Goal: Task Accomplishment & Management: Use online tool/utility

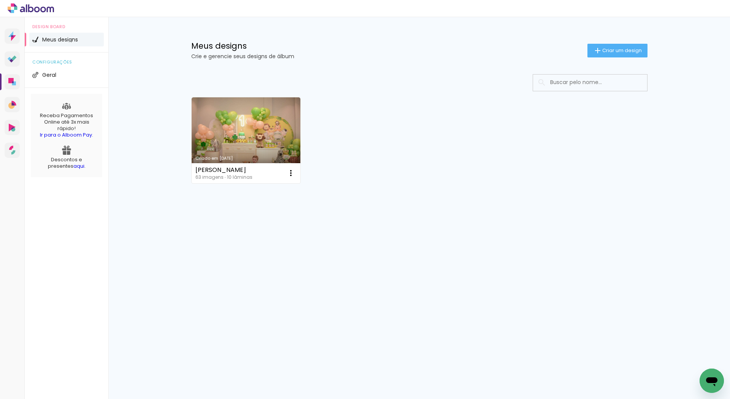
click at [277, 127] on link "Criado em [DATE]" at bounding box center [246, 140] width 109 height 86
click at [635, 55] on paper-button "Criar um design" at bounding box center [618, 51] width 60 height 14
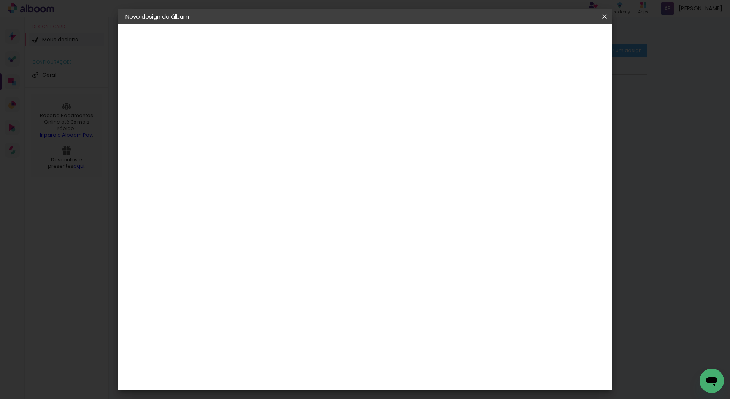
click at [250, 102] on input at bounding box center [250, 102] width 0 height 12
type input "Iris"
type paper-input "Iris"
click at [0, 0] on slot "Avançar" at bounding box center [0, 0] width 0 height 0
click at [274, 122] on input "Brasil" at bounding box center [266, 122] width 71 height 10
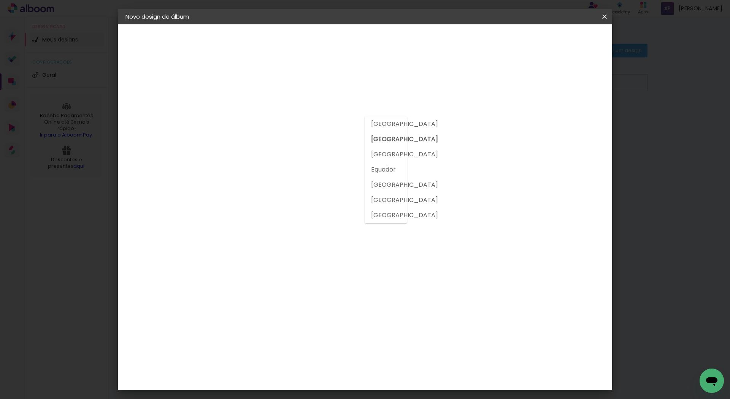
click at [0, 0] on slot "Brasil" at bounding box center [0, 0] width 0 height 0
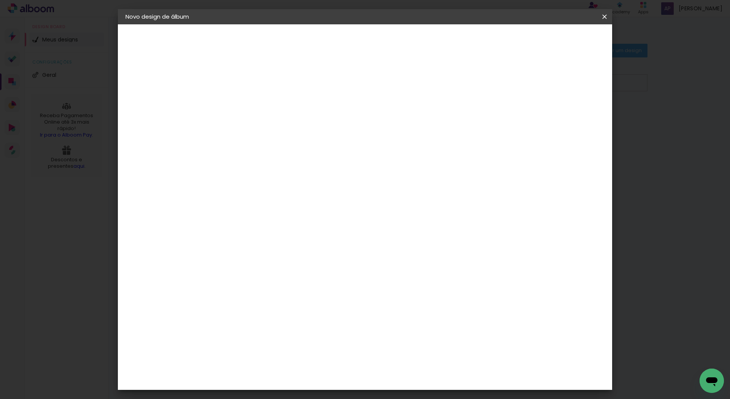
click at [308, 143] on input at bounding box center [269, 145] width 77 height 10
type input "go"
type paper-input "go"
click at [264, 172] on div "Go image" at bounding box center [254, 173] width 19 height 12
click at [295, 175] on paper-item "Go image" at bounding box center [261, 174] width 67 height 20
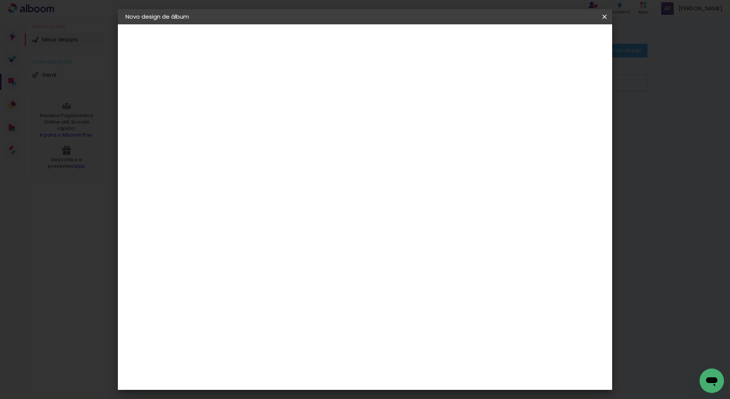
click at [264, 171] on div "Go image" at bounding box center [254, 173] width 19 height 12
click at [245, 144] on input "go" at bounding box center [262, 145] width 62 height 10
type input "go"
click at [251, 173] on div "Go image" at bounding box center [254, 173] width 19 height 12
click at [383, 89] on div "Fornecedor Escolha um fornecedor ou avance com o tamanho livre. Voltar Avançar" at bounding box center [300, 56] width 167 height 65
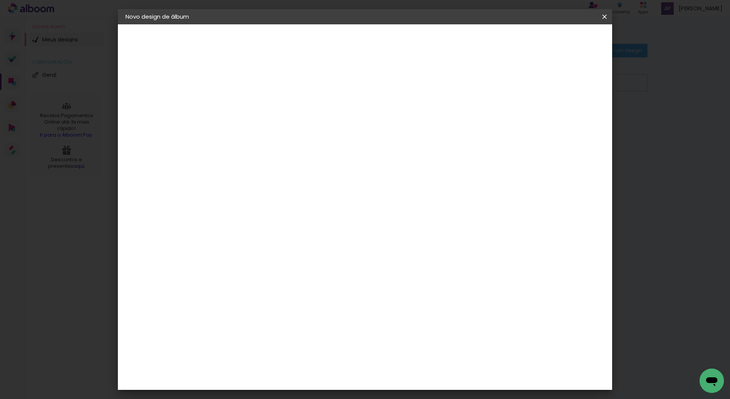
click at [288, 176] on paper-item "Go image" at bounding box center [261, 174] width 67 height 20
click at [259, 145] on input "go" at bounding box center [262, 145] width 62 height 10
click at [0, 0] on slot "Avançar" at bounding box center [0, 0] width 0 height 0
click at [280, 127] on input "text" at bounding box center [265, 133] width 30 height 12
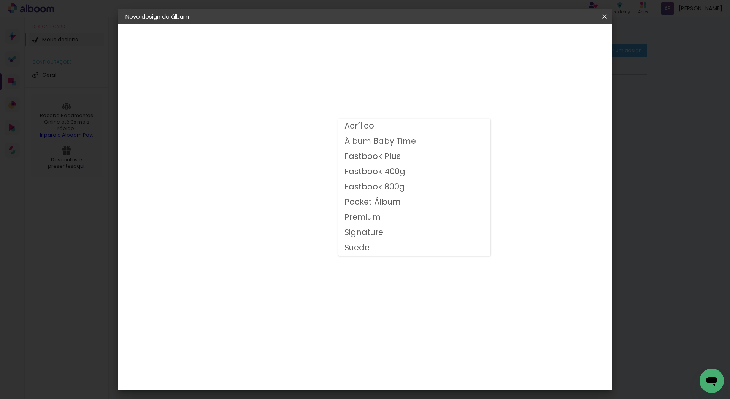
click at [0, 0] on slot "Fastbook 400g" at bounding box center [0, 0] width 0 height 0
type input "Fastbook 400g"
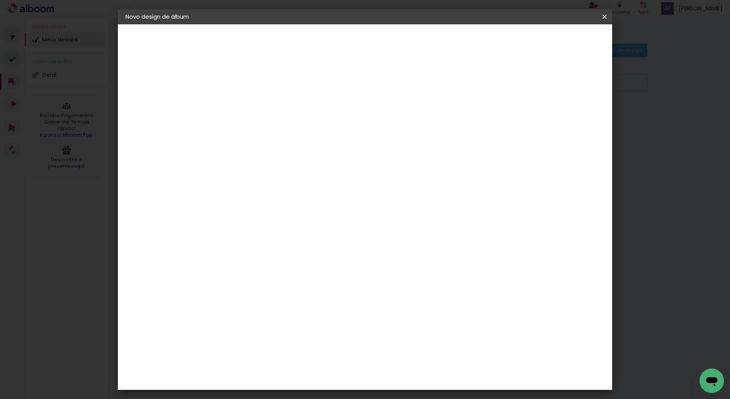
click at [374, 41] on div "Voltar Avançar" at bounding box center [336, 40] width 76 height 13
click at [301, 375] on span "25 × 25" at bounding box center [283, 385] width 35 height 20
click at [0, 0] on slot "Avançar" at bounding box center [0, 0] width 0 height 0
click at [514, 84] on div at bounding box center [510, 82] width 7 height 7
type paper-checkbox "on"
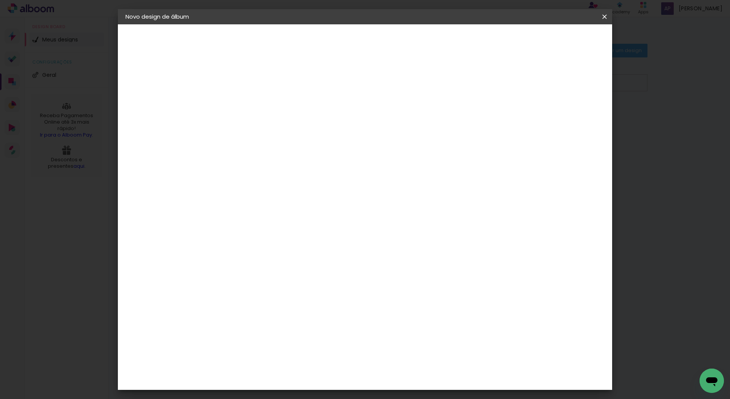
click at [557, 38] on span "Iniciar design" at bounding box center [540, 40] width 35 height 5
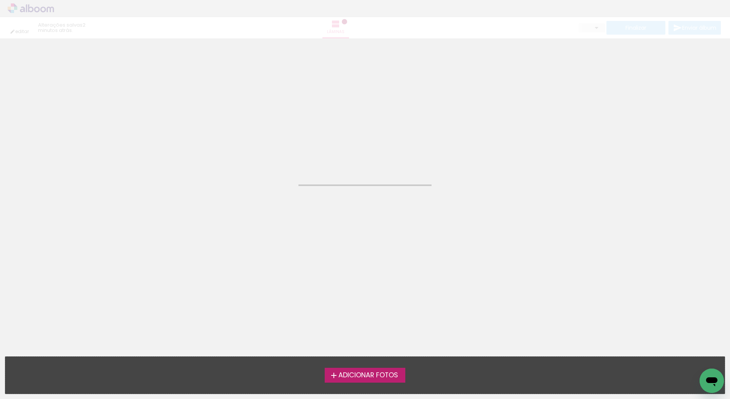
click at [383, 377] on span "Adicionar Fotos" at bounding box center [368, 375] width 60 height 7
click at [0, 0] on input "file" at bounding box center [0, 0] width 0 height 0
click at [391, 372] on span "Adicionar Fotos" at bounding box center [368, 375] width 60 height 7
click at [0, 0] on input "file" at bounding box center [0, 0] width 0 height 0
click at [616, 326] on neon-animated-pages "Confirmar Cancelar" at bounding box center [365, 218] width 730 height 361
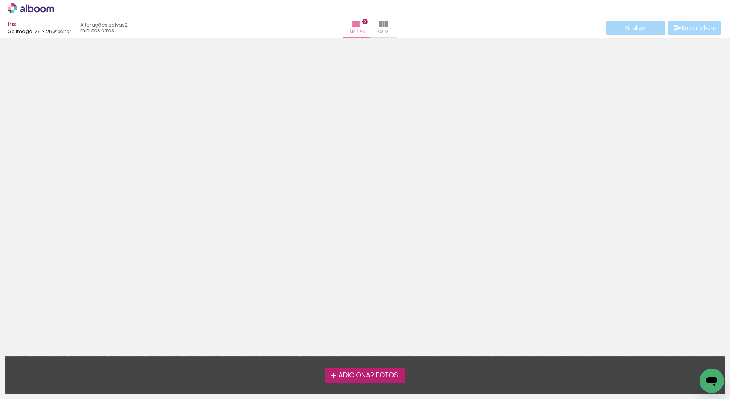
click at [451, 243] on div at bounding box center [365, 178] width 730 height 274
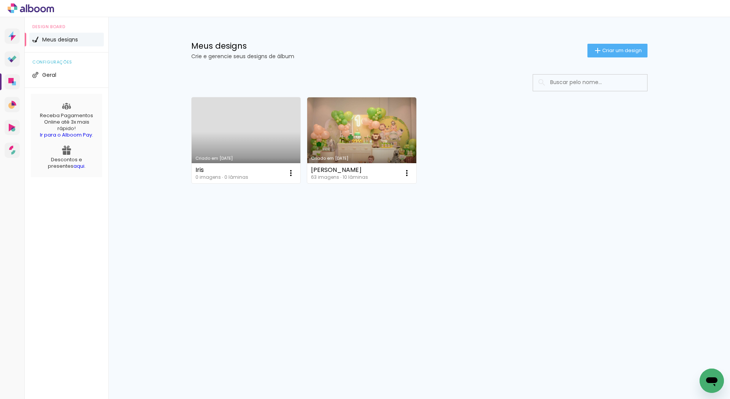
click at [241, 148] on link "Criado em [DATE]" at bounding box center [246, 140] width 109 height 86
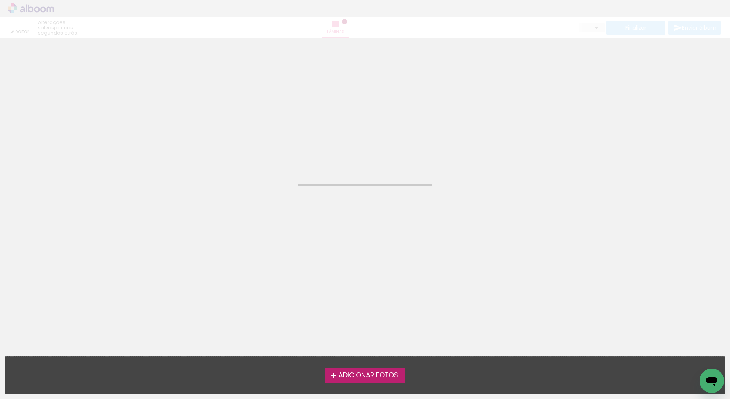
click at [383, 386] on div "Adicionar Fotos Solte suas fotos aqui..." at bounding box center [365, 375] width 720 height 37
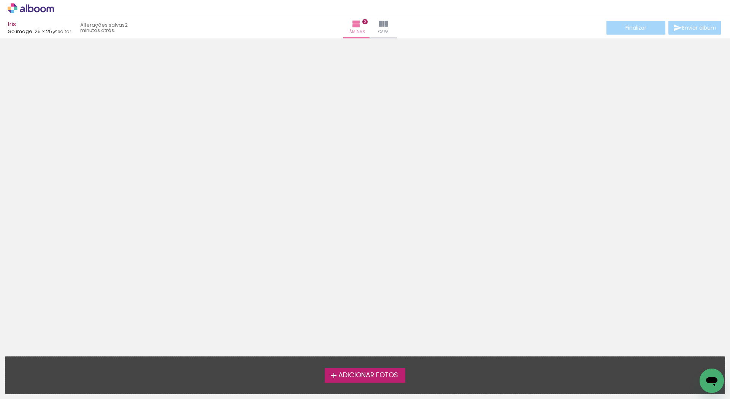
click at [383, 373] on span "Adicionar Fotos" at bounding box center [368, 375] width 60 height 7
click at [0, 0] on input "file" at bounding box center [0, 0] width 0 height 0
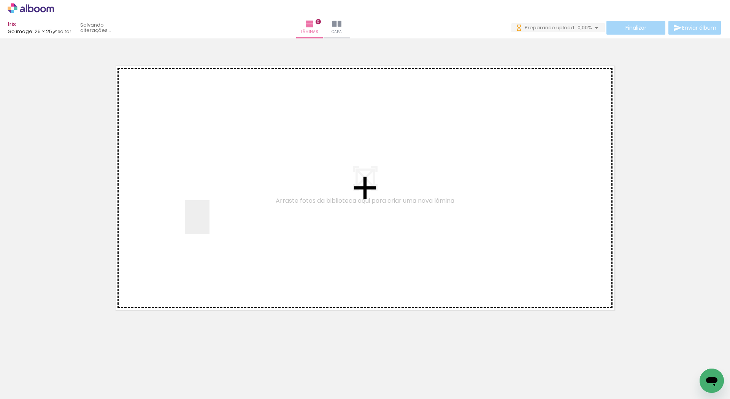
drag, startPoint x: 75, startPoint y: 381, endPoint x: 157, endPoint y: 354, distance: 87.0
click at [209, 220] on quentale-workspace at bounding box center [365, 199] width 730 height 399
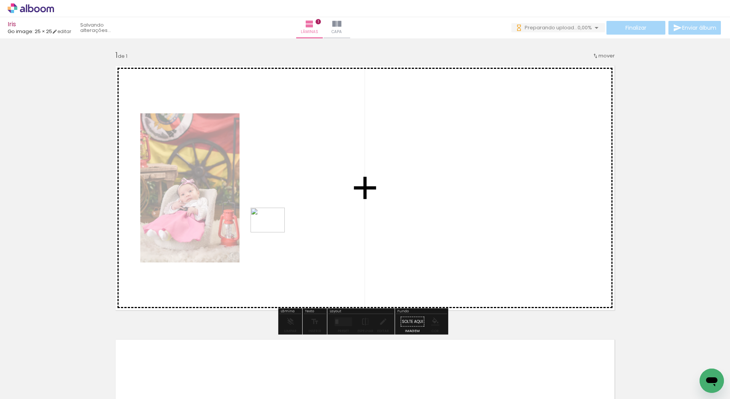
drag, startPoint x: 186, startPoint y: 352, endPoint x: 203, endPoint y: 349, distance: 17.4
click at [290, 205] on quentale-workspace at bounding box center [365, 199] width 730 height 399
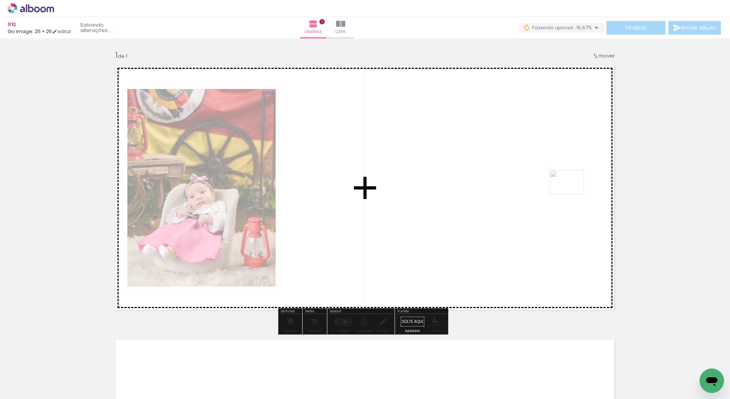
drag, startPoint x: 168, startPoint y: 380, endPoint x: 573, endPoint y: 193, distance: 445.3
click at [573, 193] on quentale-workspace at bounding box center [365, 199] width 730 height 399
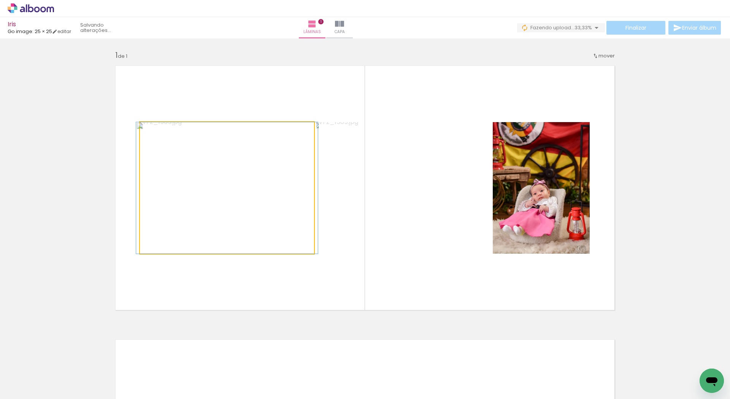
click at [297, 171] on quentale-photo at bounding box center [227, 188] width 174 height 132
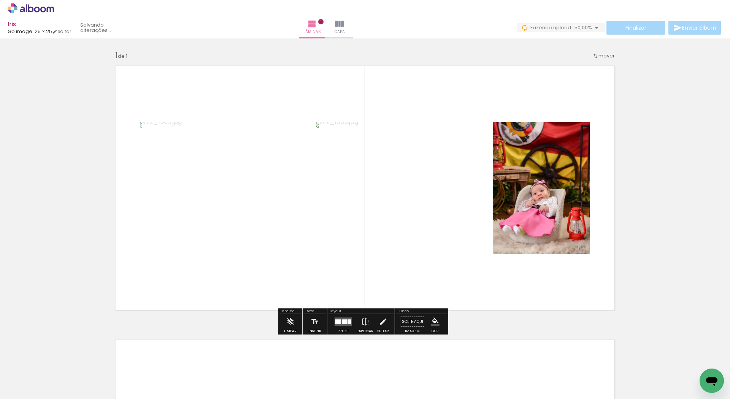
click at [296, 176] on quentale-photo at bounding box center [227, 188] width 174 height 132
click at [280, 184] on quentale-photo at bounding box center [227, 188] width 174 height 132
click at [540, 180] on quentale-photo at bounding box center [541, 188] width 97 height 132
click at [285, 387] on div at bounding box center [288, 373] width 27 height 38
click at [155, 380] on div at bounding box center [162, 373] width 38 height 27
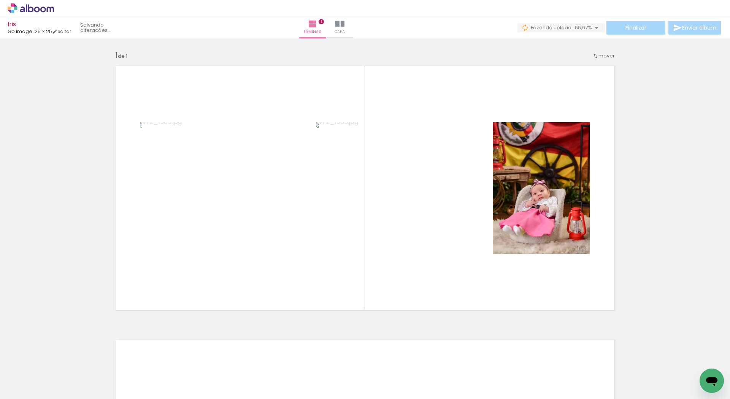
click at [148, 362] on paper-icon-button at bounding box center [145, 358] width 10 height 10
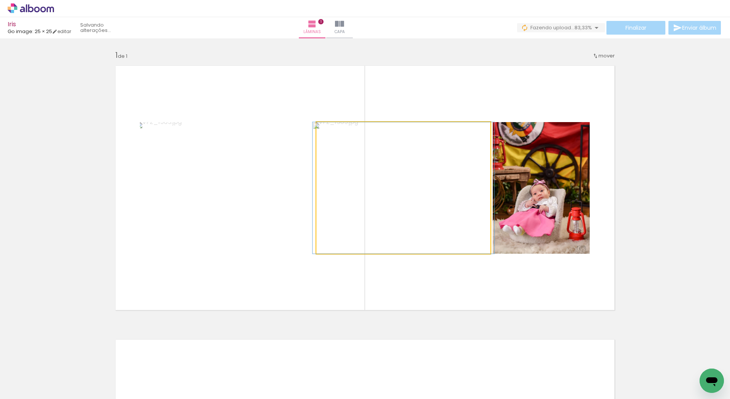
click at [374, 179] on quentale-photo at bounding box center [403, 188] width 174 height 132
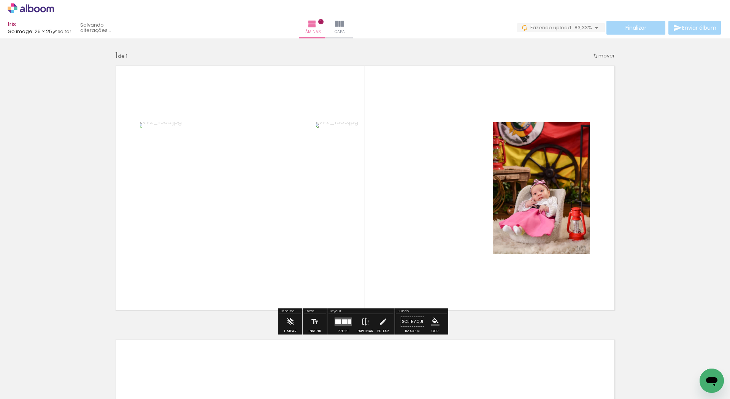
drag, startPoint x: 375, startPoint y: 179, endPoint x: 423, endPoint y: 165, distance: 50.7
click at [423, 165] on quentale-photo at bounding box center [403, 188] width 174 height 132
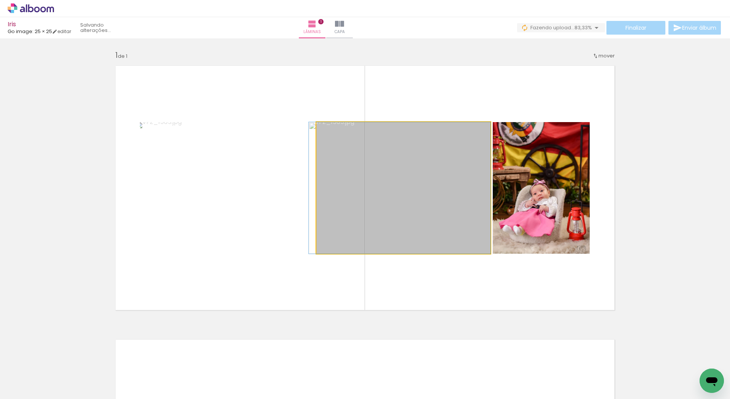
drag, startPoint x: 423, startPoint y: 165, endPoint x: 407, endPoint y: 203, distance: 40.9
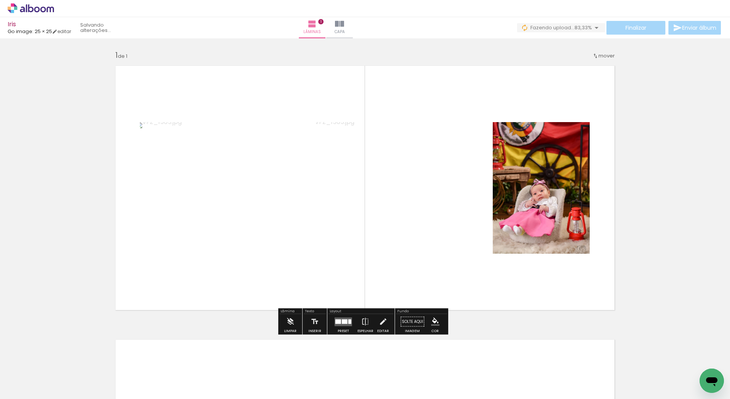
click at [461, 187] on quentale-photo at bounding box center [403, 188] width 174 height 132
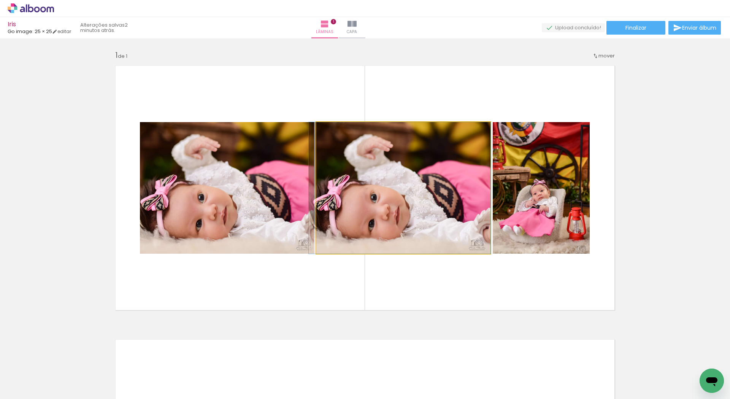
drag, startPoint x: 419, startPoint y: 248, endPoint x: 418, endPoint y: 196, distance: 51.7
click at [432, 183] on quentale-photo at bounding box center [403, 188] width 174 height 132
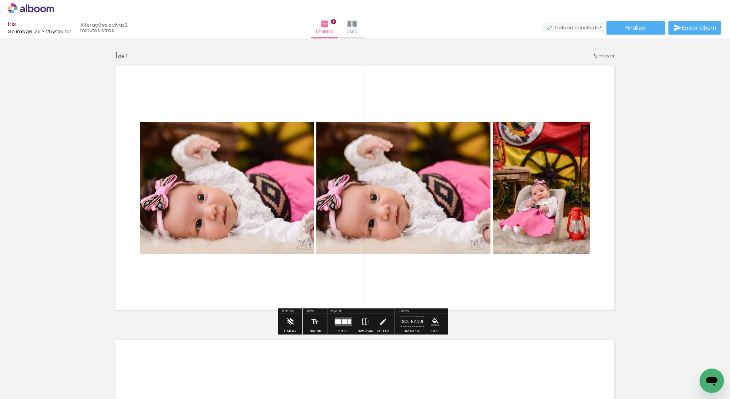
click at [287, 324] on iron-icon at bounding box center [290, 321] width 8 height 15
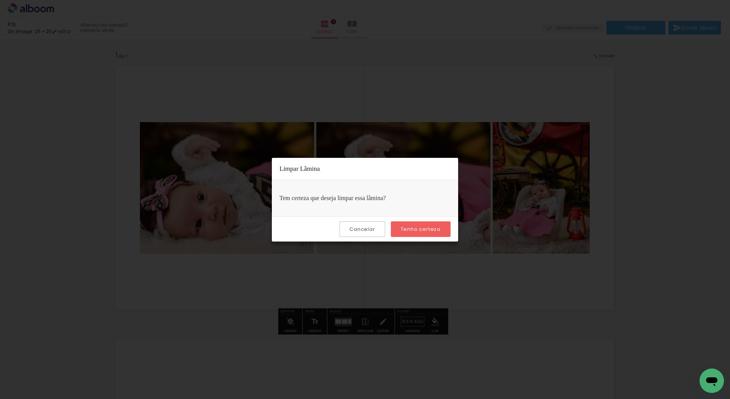
click at [0, 0] on slot "Tenho certeza" at bounding box center [0, 0] width 0 height 0
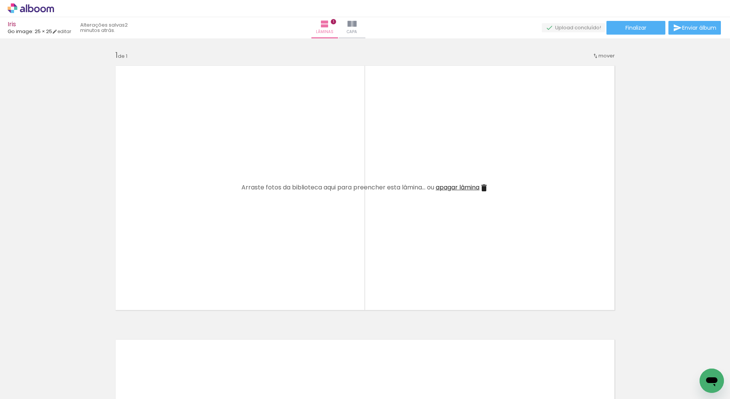
click at [78, 379] on div at bounding box center [75, 373] width 27 height 38
click at [122, 379] on div at bounding box center [119, 373] width 38 height 27
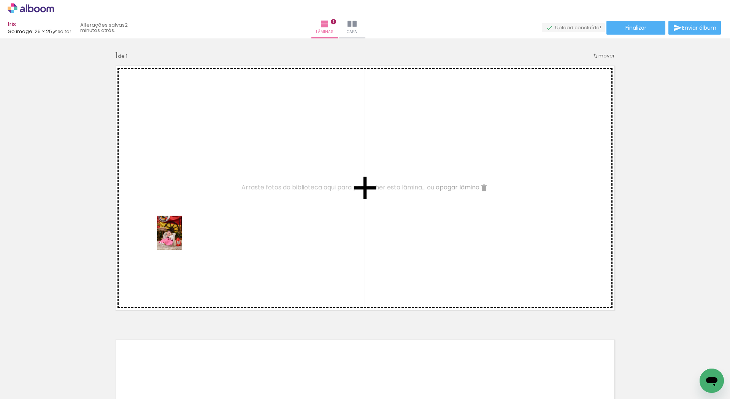
drag, startPoint x: 80, startPoint y: 378, endPoint x: 154, endPoint y: 329, distance: 88.6
click at [184, 225] on quentale-workspace at bounding box center [365, 199] width 730 height 399
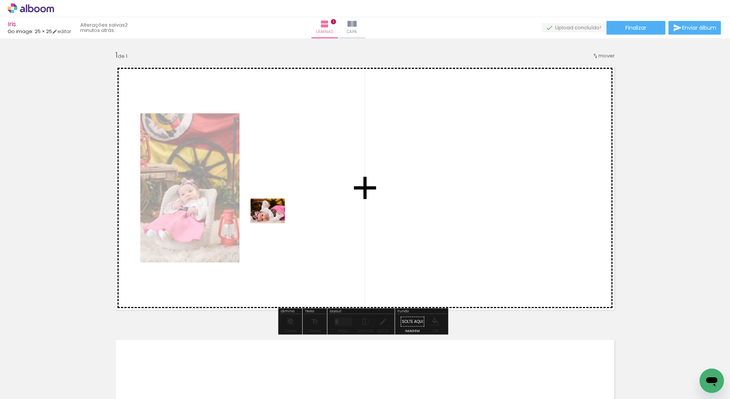
drag, startPoint x: 150, startPoint y: 368, endPoint x: 275, endPoint y: 219, distance: 194.3
click at [275, 219] on quentale-workspace at bounding box center [365, 199] width 730 height 399
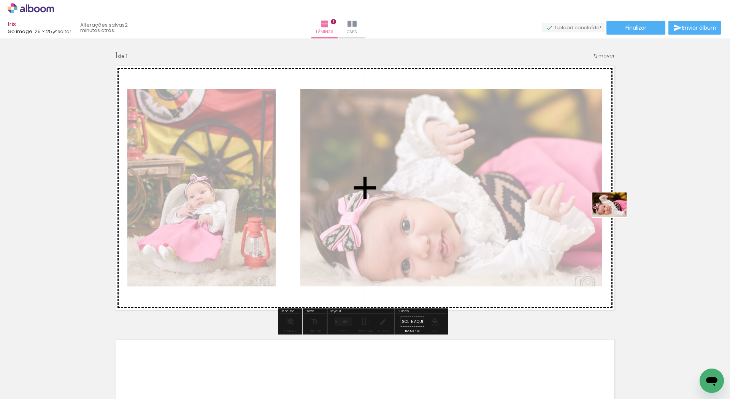
drag, startPoint x: 163, startPoint y: 376, endPoint x: 615, endPoint y: 215, distance: 480.1
click at [615, 215] on quentale-workspace at bounding box center [365, 199] width 730 height 399
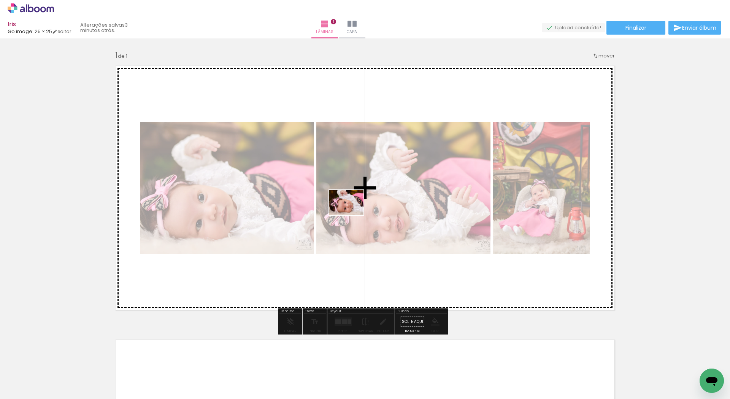
drag, startPoint x: 214, startPoint y: 369, endPoint x: 281, endPoint y: 318, distance: 83.3
click at [353, 213] on quentale-workspace at bounding box center [365, 199] width 730 height 399
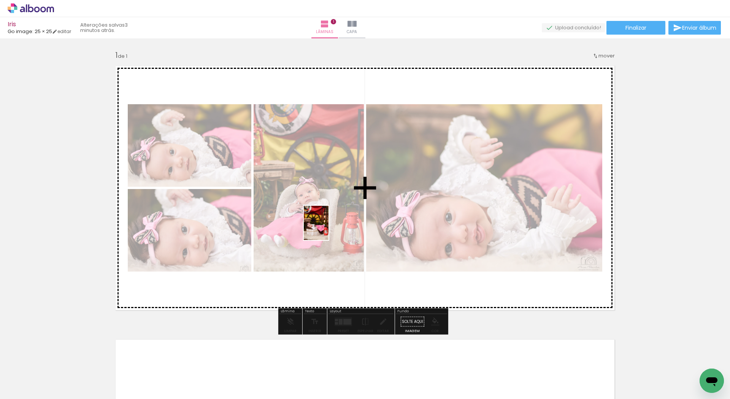
drag, startPoint x: 245, startPoint y: 384, endPoint x: 327, endPoint y: 228, distance: 176.1
click at [327, 228] on quentale-workspace at bounding box center [365, 199] width 730 height 399
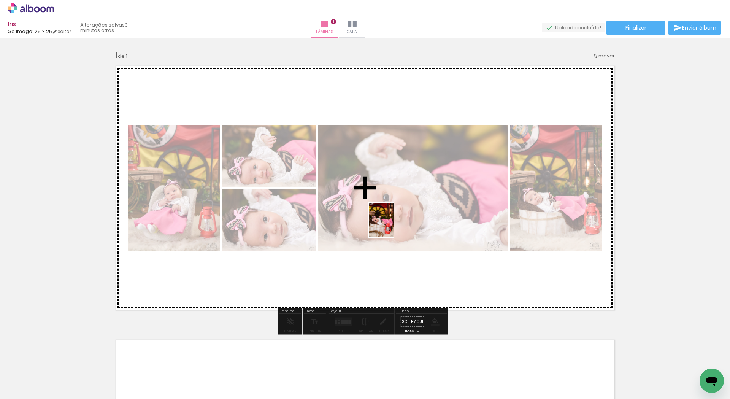
drag, startPoint x: 286, startPoint y: 378, endPoint x: 393, endPoint y: 224, distance: 187.9
click at [393, 224] on quentale-workspace at bounding box center [365, 199] width 730 height 399
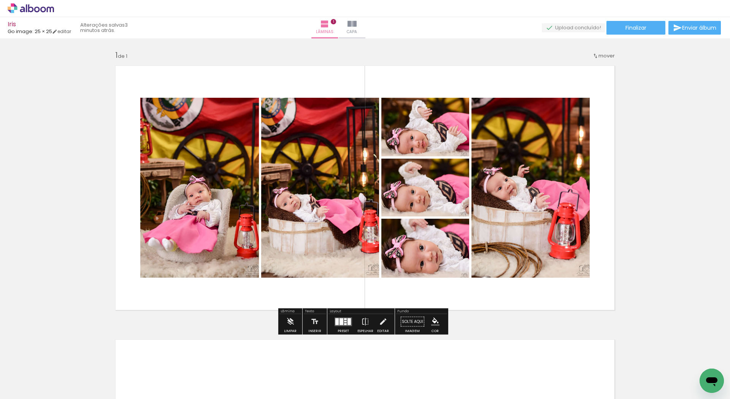
click at [342, 334] on div "Layout Preset Espelhar Editar" at bounding box center [360, 321] width 67 height 26
click at [342, 321] on div at bounding box center [342, 321] width 4 height 7
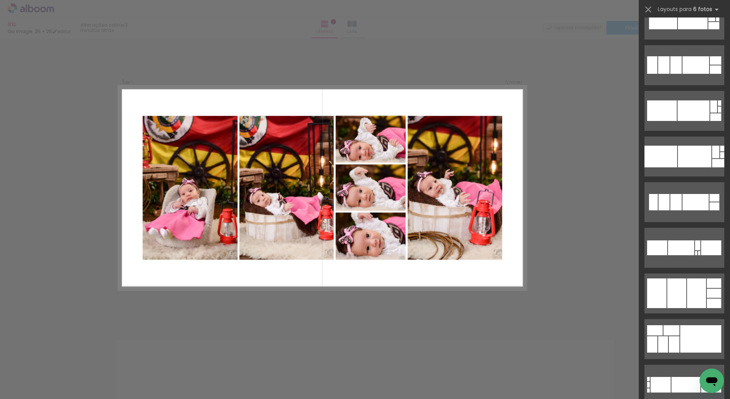
scroll to position [1178, 0]
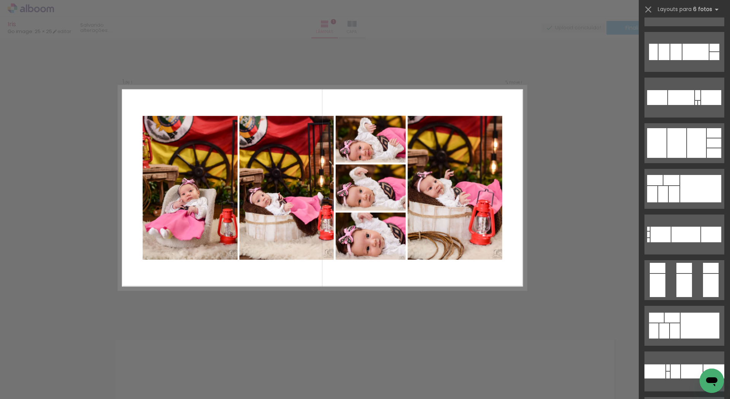
click at [198, 26] on div at bounding box center [365, 19] width 730 height 38
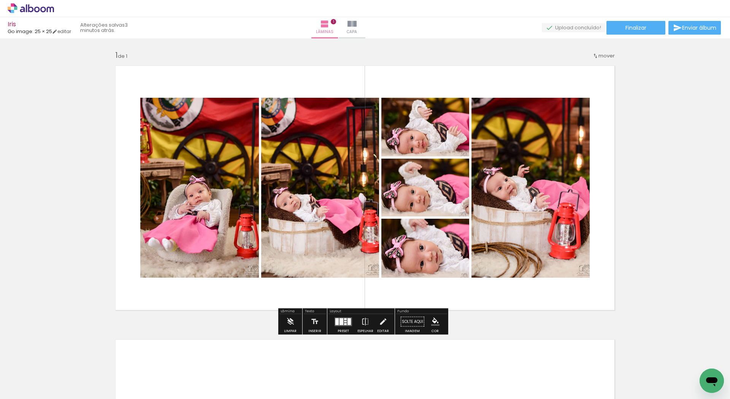
click at [193, 194] on quentale-photo at bounding box center [199, 188] width 119 height 180
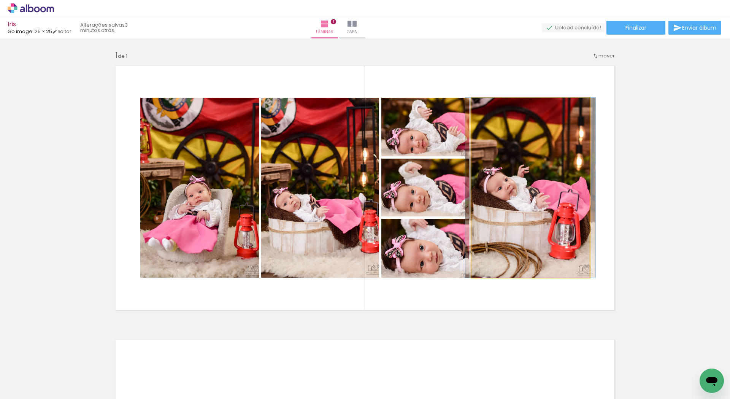
click at [519, 194] on quentale-photo at bounding box center [531, 188] width 118 height 180
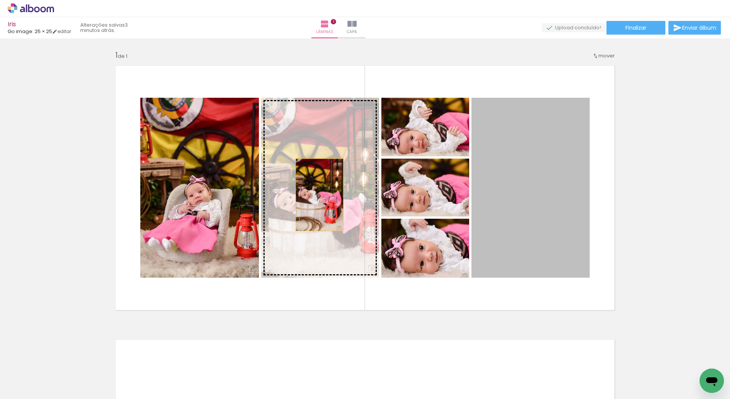
drag, startPoint x: 532, startPoint y: 183, endPoint x: 317, endPoint y: 195, distance: 216.0
click at [0, 0] on slot at bounding box center [0, 0] width 0 height 0
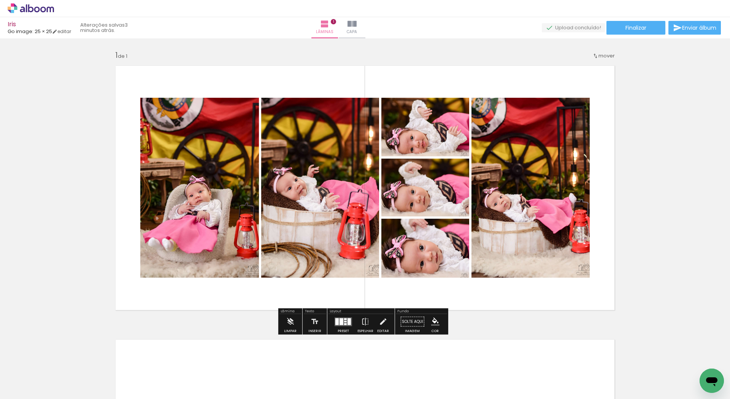
click at [437, 138] on quentale-photo at bounding box center [425, 127] width 88 height 59
click at [432, 194] on quentale-photo at bounding box center [425, 188] width 88 height 58
click at [440, 254] on quentale-photo at bounding box center [425, 248] width 88 height 59
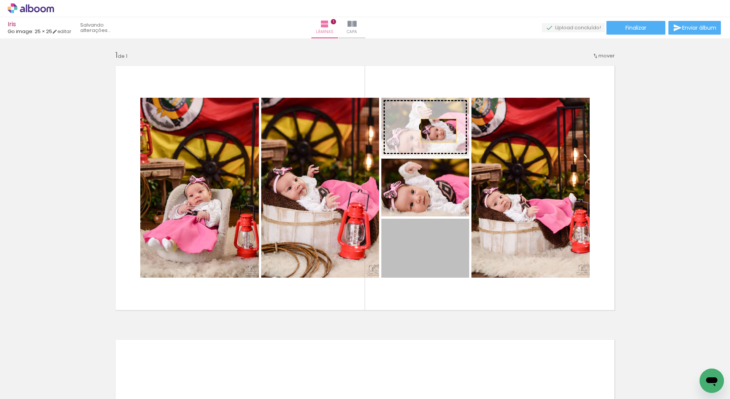
drag, startPoint x: 442, startPoint y: 267, endPoint x: 436, endPoint y: 131, distance: 135.9
click at [0, 0] on slot at bounding box center [0, 0] width 0 height 0
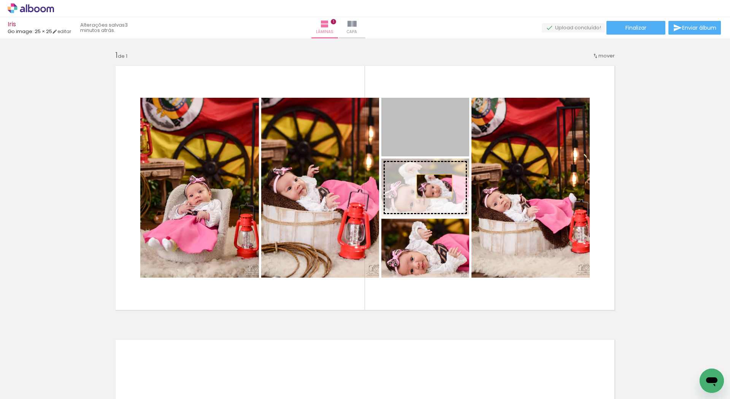
drag, startPoint x: 429, startPoint y: 127, endPoint x: 432, endPoint y: 186, distance: 59.0
click at [0, 0] on slot at bounding box center [0, 0] width 0 height 0
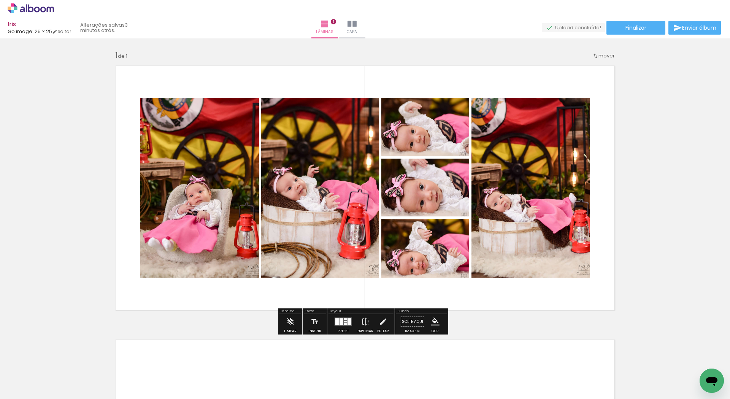
click at [656, 224] on div "Inserir lâmina 1 de 1" at bounding box center [365, 315] width 730 height 548
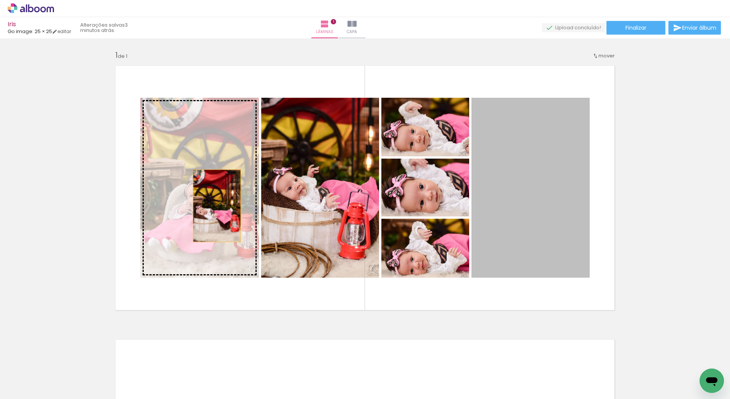
drag, startPoint x: 538, startPoint y: 200, endPoint x: 214, endPoint y: 206, distance: 324.1
click at [0, 0] on slot at bounding box center [0, 0] width 0 height 0
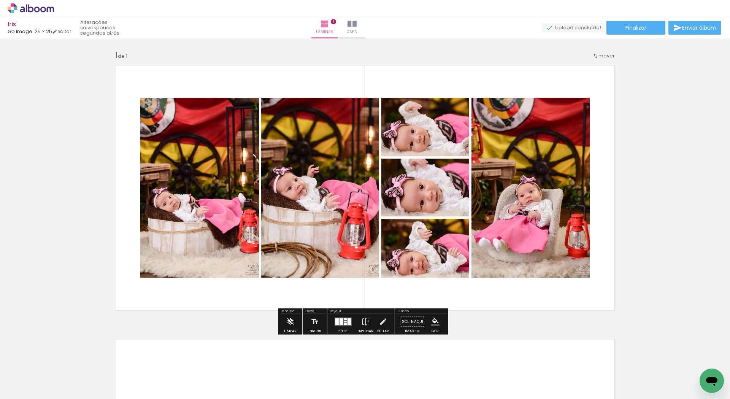
click at [685, 266] on div "Inserir lâmina 1 de 1" at bounding box center [365, 315] width 730 height 548
click at [28, 386] on span "Adicionar Fotos" at bounding box center [27, 388] width 23 height 8
click at [0, 0] on input "file" at bounding box center [0, 0] width 0 height 0
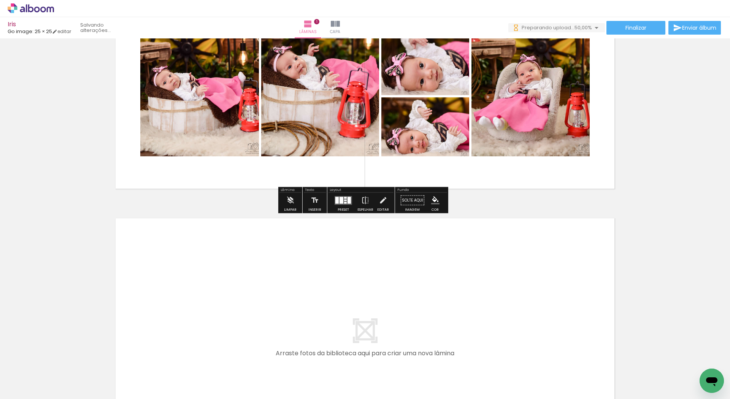
scroll to position [264, 0]
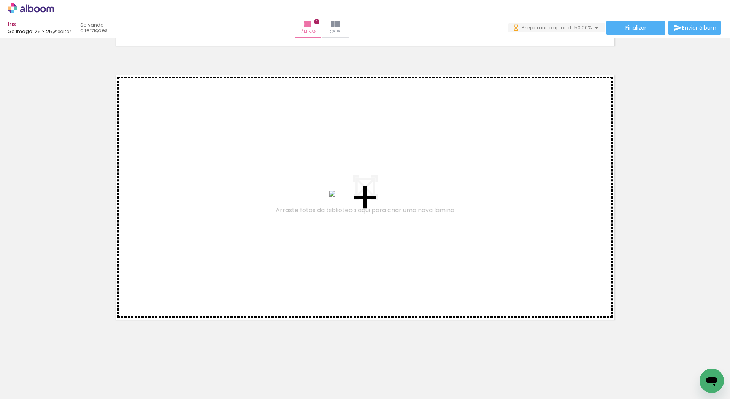
drag, startPoint x: 337, startPoint y: 383, endPoint x: 369, endPoint y: 372, distance: 33.6
click at [351, 213] on quentale-workspace at bounding box center [365, 199] width 730 height 399
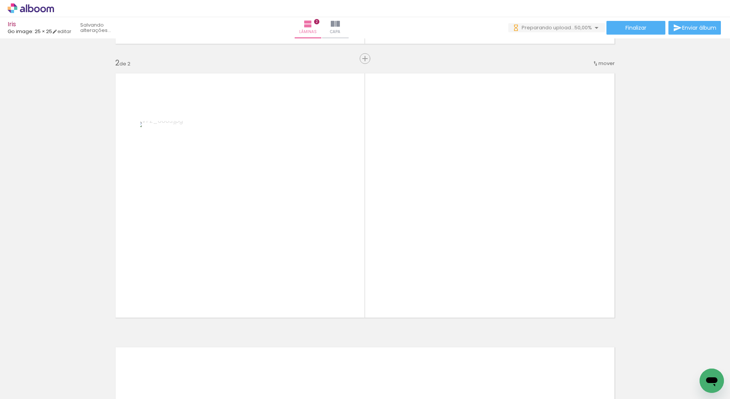
scroll to position [267, 0]
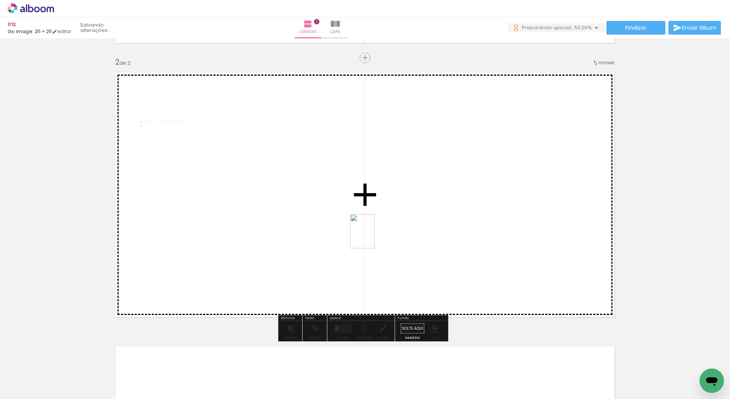
drag, startPoint x: 379, startPoint y: 345, endPoint x: 372, endPoint y: 232, distance: 113.5
click at [372, 232] on quentale-workspace at bounding box center [365, 199] width 730 height 399
drag, startPoint x: 419, startPoint y: 382, endPoint x: 375, endPoint y: 225, distance: 163.5
click at [375, 225] on quentale-workspace at bounding box center [365, 199] width 730 height 399
drag, startPoint x: 457, startPoint y: 370, endPoint x: 447, endPoint y: 284, distance: 87.0
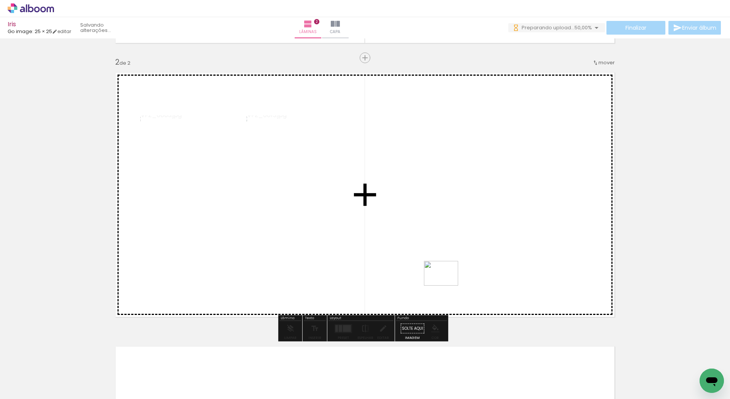
click at [447, 284] on quentale-workspace at bounding box center [365, 199] width 730 height 399
drag, startPoint x: 494, startPoint y: 375, endPoint x: 595, endPoint y: 244, distance: 165.1
click at [595, 244] on quentale-workspace at bounding box center [365, 199] width 730 height 399
drag, startPoint x: 541, startPoint y: 380, endPoint x: 562, endPoint y: 288, distance: 94.7
click at [562, 288] on quentale-workspace at bounding box center [365, 199] width 730 height 399
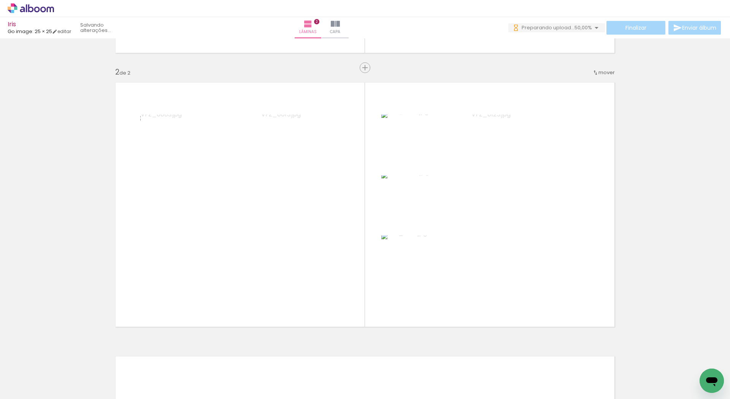
scroll to position [258, 0]
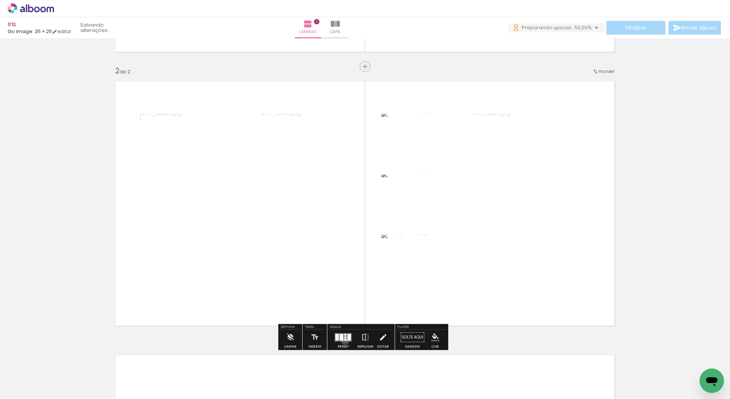
click at [343, 340] on quentale-layouter at bounding box center [343, 337] width 17 height 9
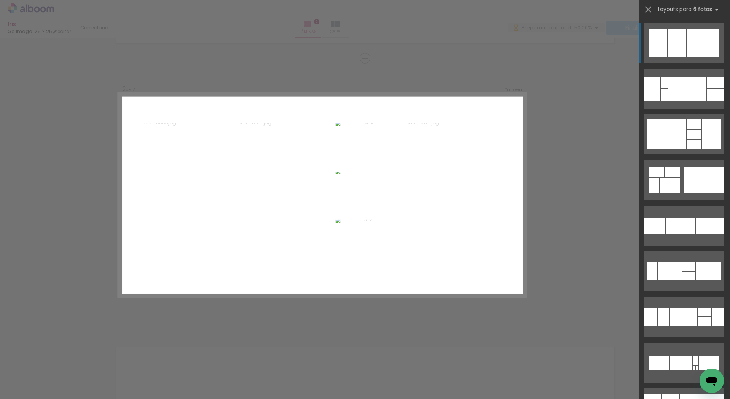
scroll to position [267, 0]
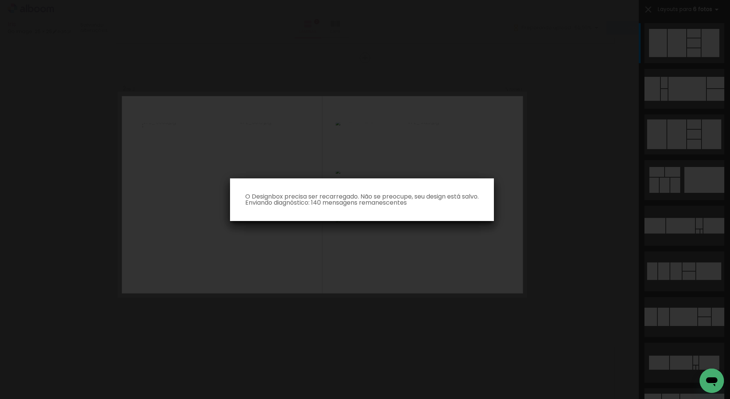
click at [600, 168] on iron-overlay-backdrop at bounding box center [365, 199] width 730 height 399
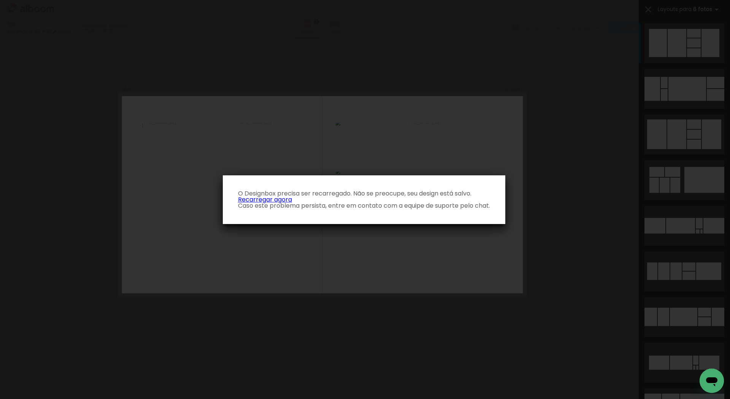
click at [284, 200] on link "Recarregar agora" at bounding box center [265, 199] width 54 height 9
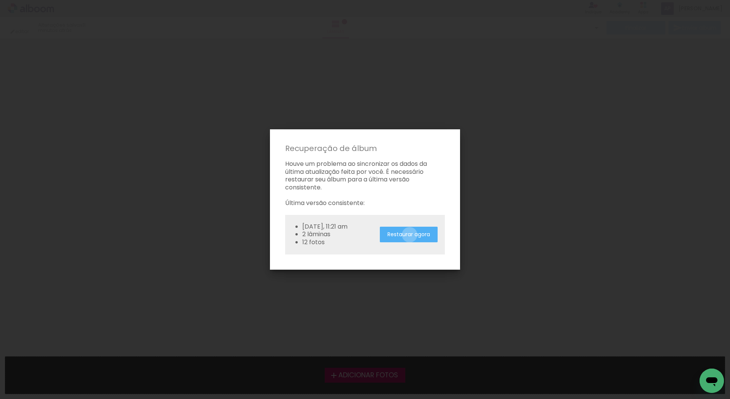
click at [0, 0] on slot "Restaurar agora" at bounding box center [0, 0] width 0 height 0
